Goal: Task Accomplishment & Management: Complete application form

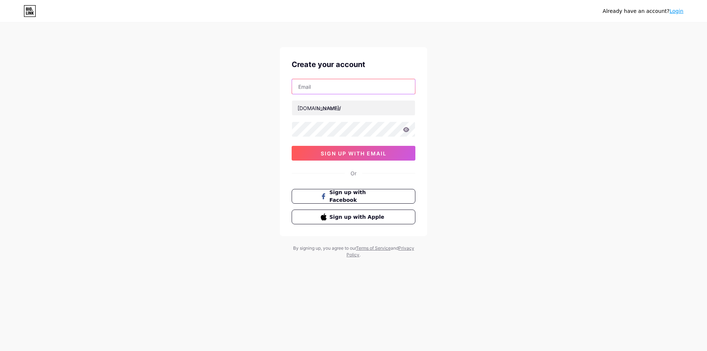
click at [343, 85] on input "text" at bounding box center [353, 86] width 123 height 15
type input "[EMAIL_ADDRESS][DOMAIN_NAME]"
click at [337, 108] on input "text" at bounding box center [353, 107] width 123 height 15
type input "domo55"
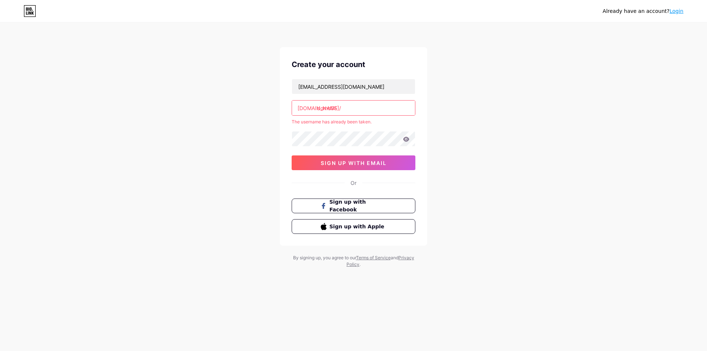
click at [336, 126] on div "tomatoalmira@tiffincrane.com bio.link/ domo55 The username has already been tak…" at bounding box center [354, 124] width 124 height 91
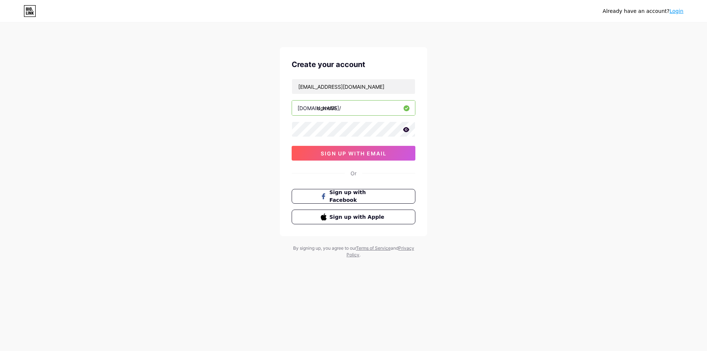
click at [405, 129] on icon at bounding box center [406, 129] width 7 height 5
click at [373, 152] on span "sign up with email" at bounding box center [354, 153] width 66 height 6
click at [364, 89] on input "text" at bounding box center [353, 86] width 123 height 15
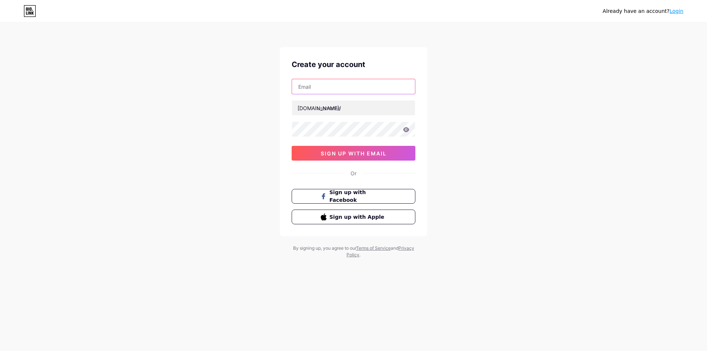
type input "[EMAIL_ADDRESS][DOMAIN_NAME]"
click at [360, 112] on input "text" at bounding box center [353, 107] width 123 height 15
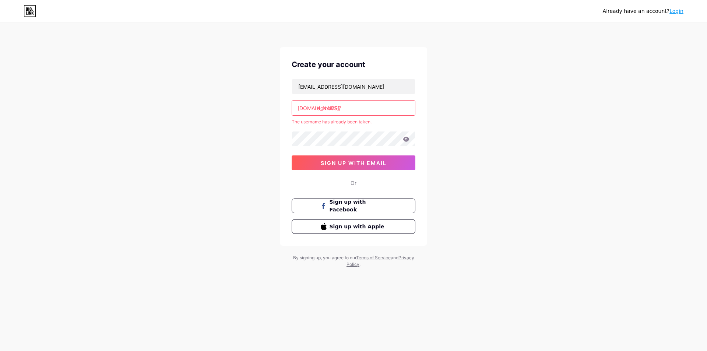
type input "domo556"
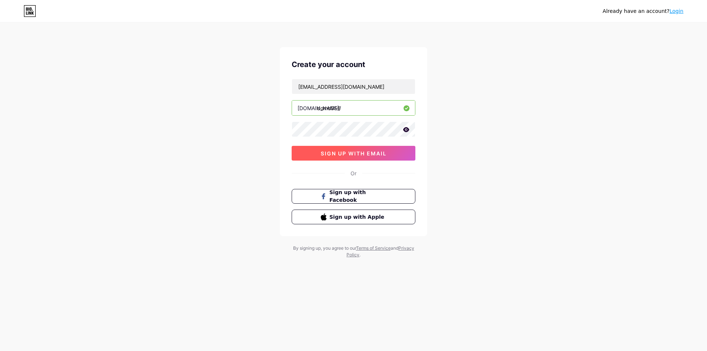
click at [352, 153] on span "sign up with email" at bounding box center [354, 153] width 66 height 6
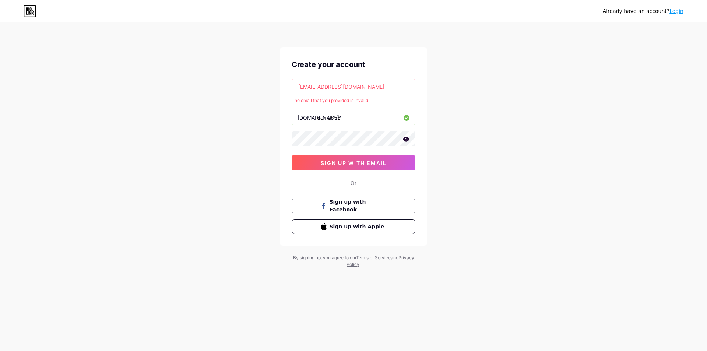
click at [356, 89] on input "[EMAIL_ADDRESS][DOMAIN_NAME]" at bounding box center [353, 86] width 123 height 15
click at [383, 80] on input "[EMAIL_ADDRESS][DOMAIN_NAME]" at bounding box center [353, 86] width 123 height 15
drag, startPoint x: 384, startPoint y: 84, endPoint x: 232, endPoint y: 100, distance: 152.9
click at [222, 92] on div "Already have an account? Login Create your account [EMAIL_ADDRESS][DOMAIN_NAME]…" at bounding box center [353, 145] width 707 height 291
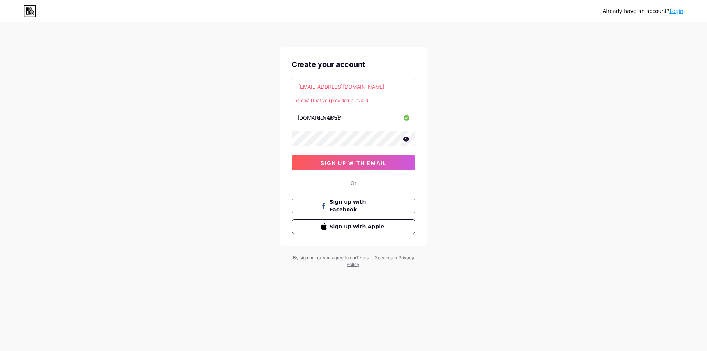
paste input "leoneexpected"
click at [504, 121] on div "Already have an account? Login Create your account [EMAIL_ADDRESS][DOMAIN_NAME]…" at bounding box center [353, 145] width 707 height 291
click at [414, 107] on div "[EMAIL_ADDRESS][DOMAIN_NAME] The email that you provided is invalid. [DOMAIN_NA…" at bounding box center [354, 124] width 124 height 91
click at [393, 163] on button "sign up with email" at bounding box center [354, 162] width 124 height 15
drag, startPoint x: 375, startPoint y: 85, endPoint x: 175, endPoint y: 80, distance: 200.3
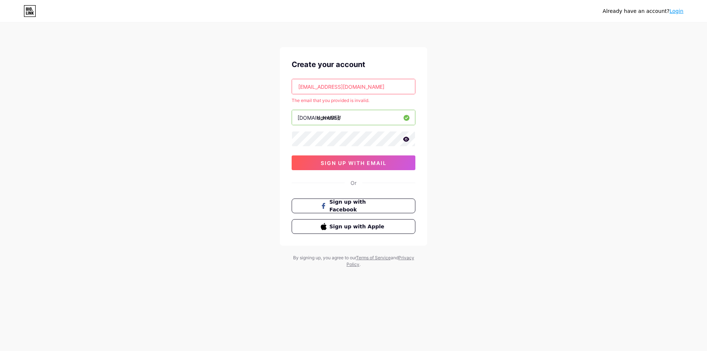
click at [175, 80] on div "Already have an account? Login Create your account [EMAIL_ADDRESS][DOMAIN_NAME]…" at bounding box center [353, 145] width 707 height 291
paste input "[EMAIL_ADDRESS]"
type input "[EMAIL_ADDRESS][DOMAIN_NAME]"
click at [246, 146] on div "Already have an account? Login Create your account [EMAIL_ADDRESS][DOMAIN_NAME]…" at bounding box center [353, 145] width 707 height 291
click at [333, 167] on button "sign up with email" at bounding box center [354, 162] width 124 height 15
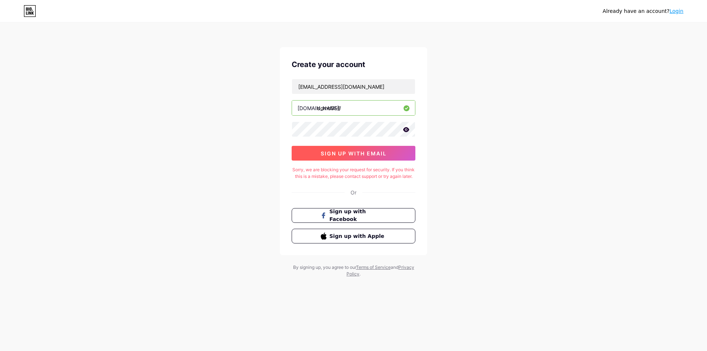
click at [336, 149] on button "sign up with email" at bounding box center [354, 153] width 124 height 15
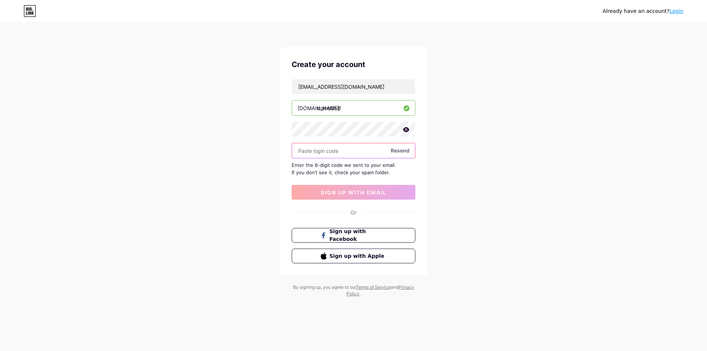
click at [357, 151] on input "text" at bounding box center [353, 150] width 123 height 15
paste input "189249"
type input "189249"
click at [355, 193] on span "sign up with email" at bounding box center [354, 192] width 66 height 6
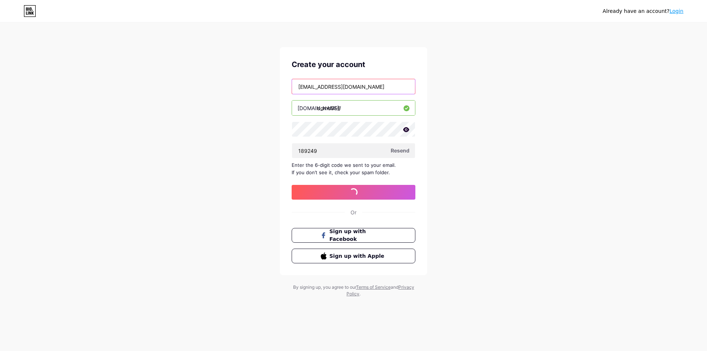
drag, startPoint x: 384, startPoint y: 89, endPoint x: 260, endPoint y: 88, distance: 124.1
click at [260, 88] on div "Already have an account? Login Create your account [EMAIL_ADDRESS][DOMAIN_NAME]…" at bounding box center [353, 160] width 707 height 321
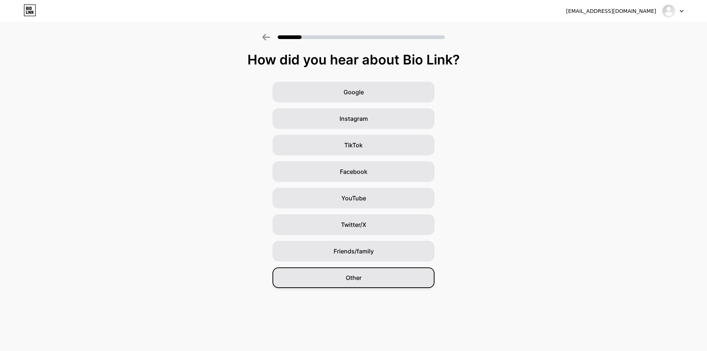
click at [354, 279] on span "Other" at bounding box center [354, 277] width 16 height 9
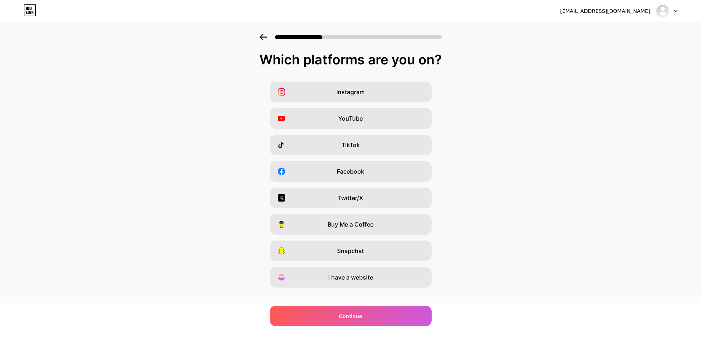
click at [692, 38] on div at bounding box center [350, 35] width 701 height 26
click at [684, 17] on div "[EMAIL_ADDRESS][DOMAIN_NAME] Logout" at bounding box center [350, 10] width 701 height 13
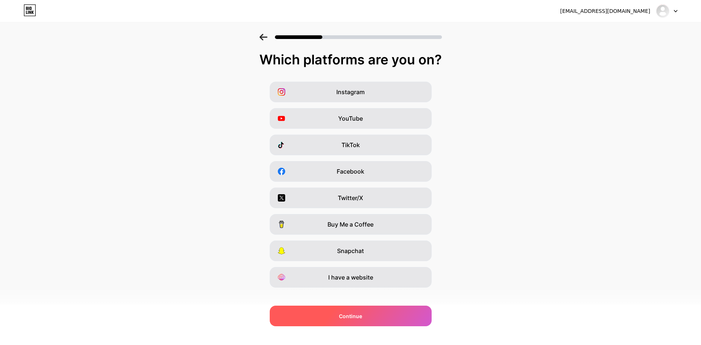
click at [396, 320] on div "Continue" at bounding box center [351, 316] width 162 height 21
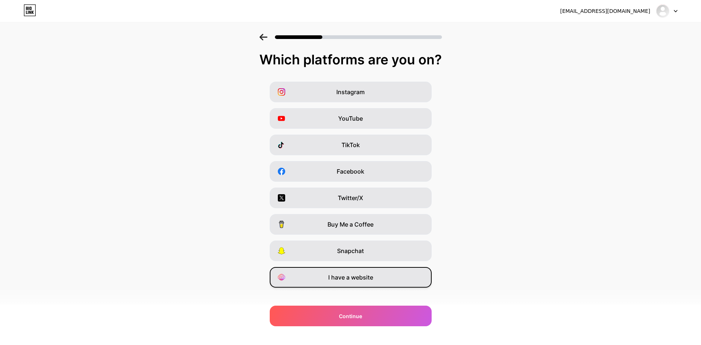
click at [381, 280] on div "I have a website" at bounding box center [351, 277] width 162 height 21
click at [375, 302] on div "Which platforms are you on? Instagram YouTube TikTok Facebook Twitter/X Buy Me …" at bounding box center [350, 188] width 701 height 272
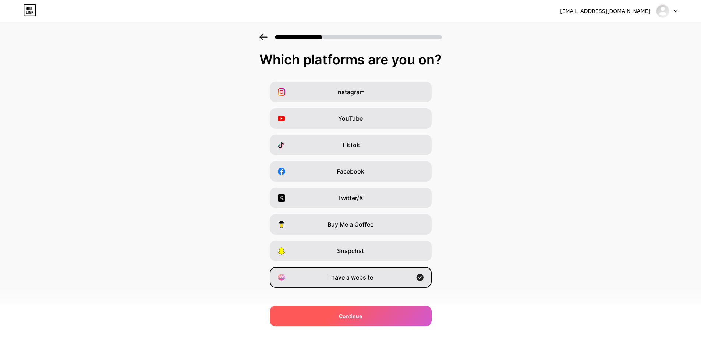
click at [379, 311] on div "Continue" at bounding box center [351, 316] width 162 height 21
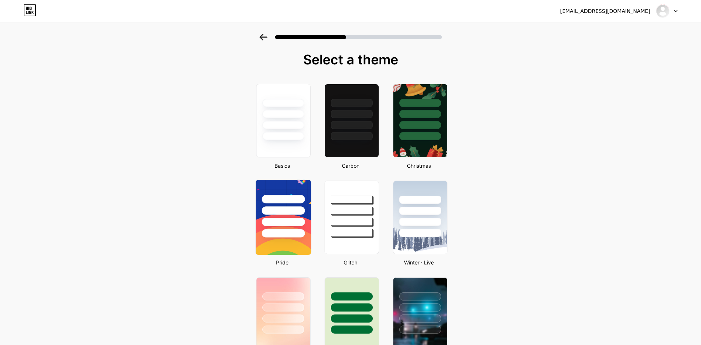
click at [293, 217] on div at bounding box center [282, 209] width 55 height 58
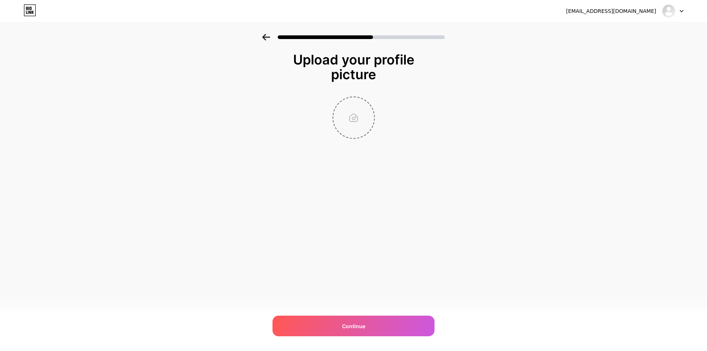
click at [354, 118] on input "file" at bounding box center [353, 117] width 41 height 41
type input "C:\fakepath\Screenshot [DATE] 095004.png"
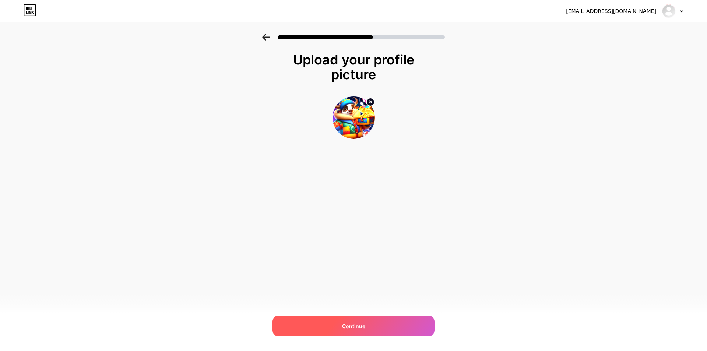
click at [373, 325] on div "Continue" at bounding box center [353, 325] width 162 height 21
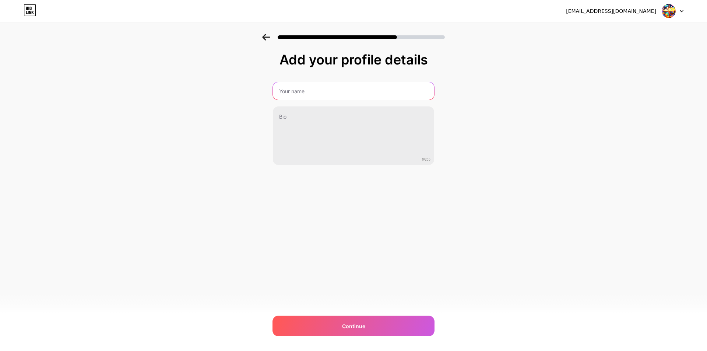
click at [309, 96] on input "text" at bounding box center [353, 91] width 161 height 18
type input "DOMO55"
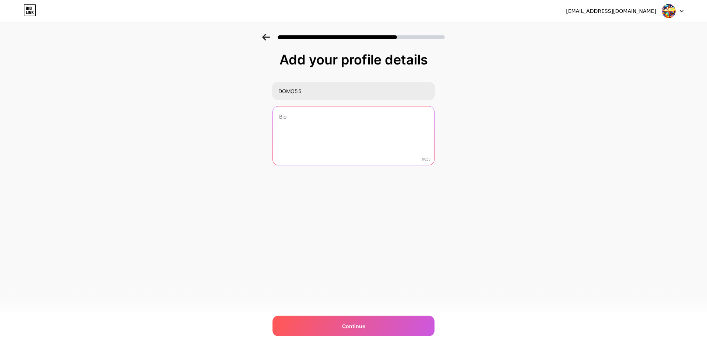
click at [312, 126] on textarea at bounding box center [353, 135] width 161 height 59
type textarea "m"
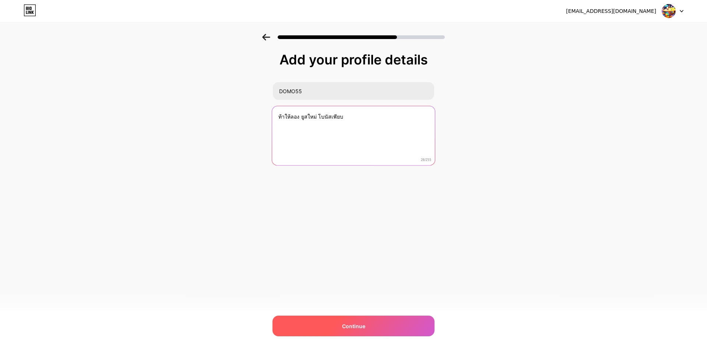
type textarea "ท้าให้ลอง ยูสใหม่ โบนัสเพียบ"
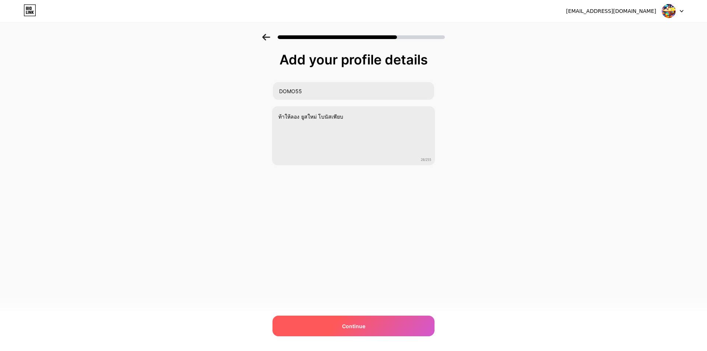
click at [332, 319] on div "Continue" at bounding box center [353, 325] width 162 height 21
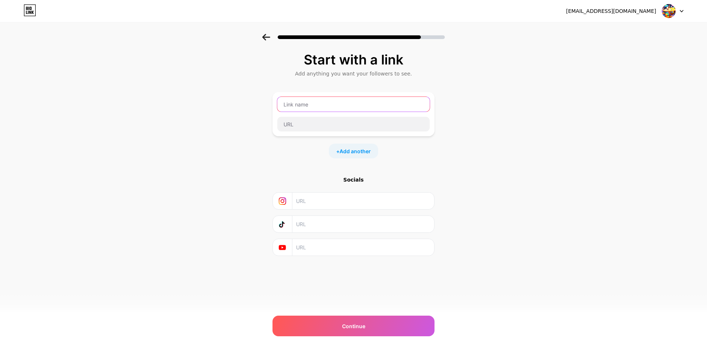
click at [321, 101] on input "text" at bounding box center [353, 104] width 152 height 15
type input "สมัครสมาชิก"
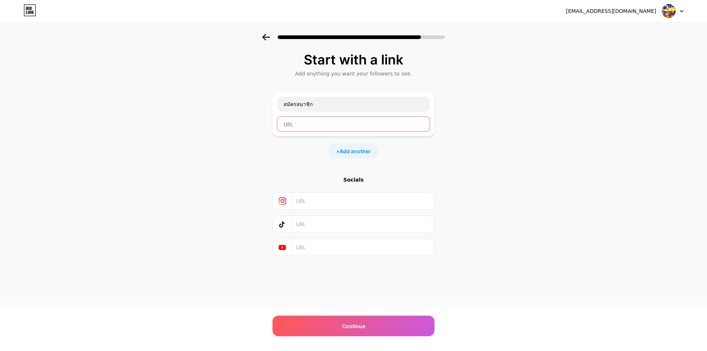
click at [336, 123] on input "text" at bounding box center [353, 124] width 152 height 15
paste input "[URL][DOMAIN_NAME]"
type input "[URL][DOMAIN_NAME]"
click at [226, 193] on div "Start with a link Add anything you want your followers to see. สมัครสมาชิก [URL…" at bounding box center [353, 163] width 707 height 259
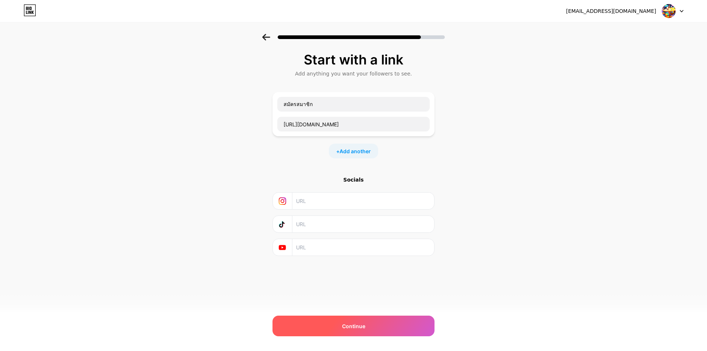
click at [332, 319] on div "Continue" at bounding box center [353, 325] width 162 height 21
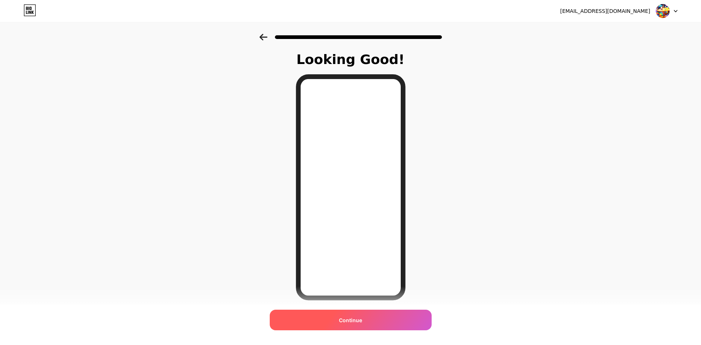
click at [336, 317] on div "Continue" at bounding box center [351, 320] width 162 height 21
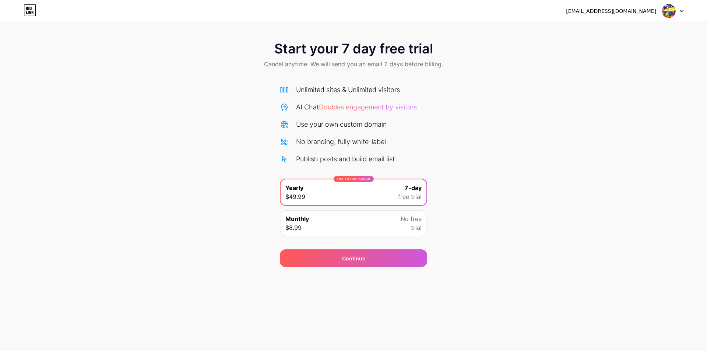
click at [694, 45] on div "Start your 7 day free trial Cancel anytime. We will send you an email 2 days be…" at bounding box center [353, 55] width 707 height 43
click at [679, 11] on div at bounding box center [672, 10] width 21 height 13
drag, startPoint x: 405, startPoint y: 247, endPoint x: 405, endPoint y: 256, distance: 8.8
click at [405, 248] on div "Continue" at bounding box center [353, 253] width 147 height 27
click at [405, 257] on div "Continue" at bounding box center [353, 258] width 147 height 18
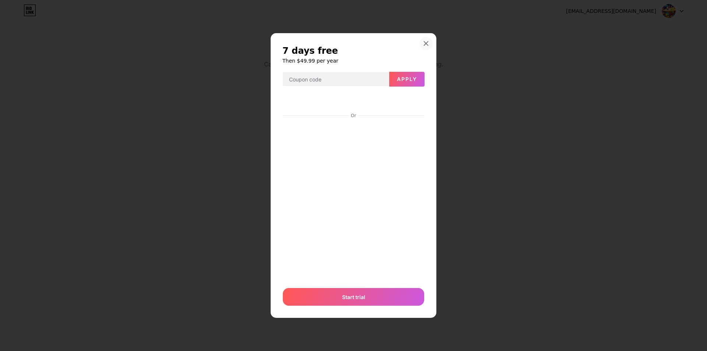
click at [427, 43] on icon at bounding box center [426, 43] width 6 height 6
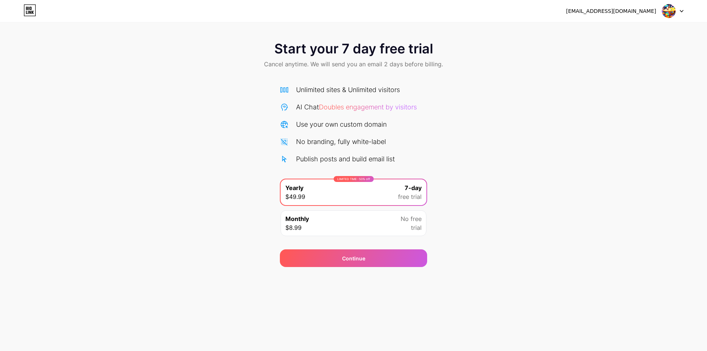
click at [412, 225] on span "trial" at bounding box center [416, 227] width 11 height 9
click at [405, 204] on div "LIMITED TIME : 50% off Yearly $49.99 7-day free trial" at bounding box center [353, 192] width 146 height 26
click at [412, 191] on span "7-day" at bounding box center [413, 187] width 17 height 9
click at [398, 248] on div "Continue" at bounding box center [353, 253] width 147 height 27
click at [396, 252] on div "Continue" at bounding box center [353, 258] width 147 height 18
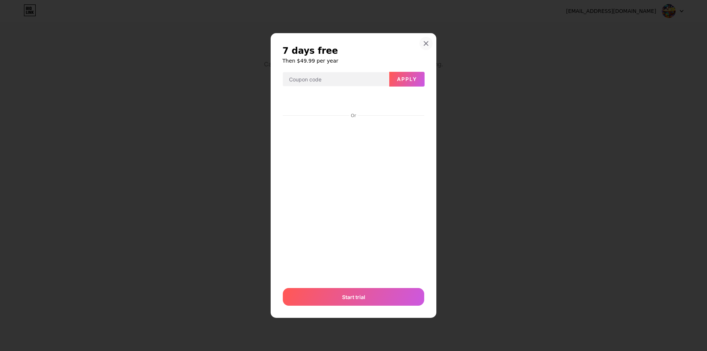
click at [424, 45] on icon at bounding box center [426, 43] width 6 height 6
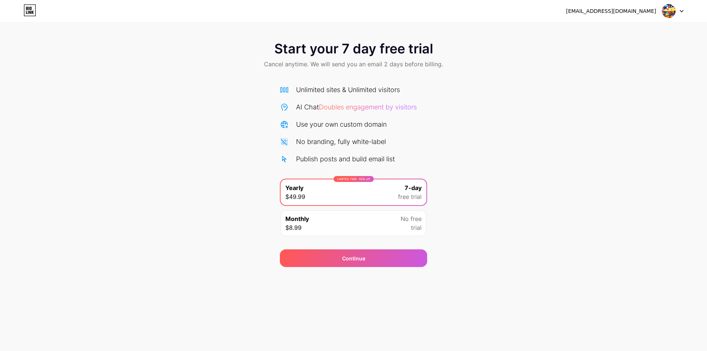
click at [677, 39] on div "Start your 7 day free trial Cancel anytime. We will send you an email 2 days be…" at bounding box center [353, 55] width 707 height 43
click at [672, 10] on img at bounding box center [668, 11] width 14 height 14
click at [27, 8] on icon at bounding box center [27, 8] width 2 height 3
click at [685, 44] on div "Start your 7 day free trial Cancel anytime. We will send you an email 2 days be…" at bounding box center [353, 55] width 707 height 43
click at [687, 14] on div "[EMAIL_ADDRESS][DOMAIN_NAME] Logout" at bounding box center [353, 10] width 707 height 13
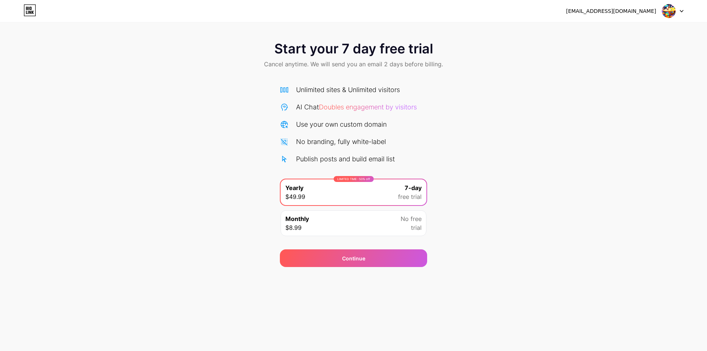
click at [681, 12] on icon at bounding box center [681, 11] width 4 height 3
click at [675, 12] on img at bounding box center [668, 11] width 14 height 14
click at [32, 10] on icon at bounding box center [30, 10] width 13 height 12
